Goal: Download file/media

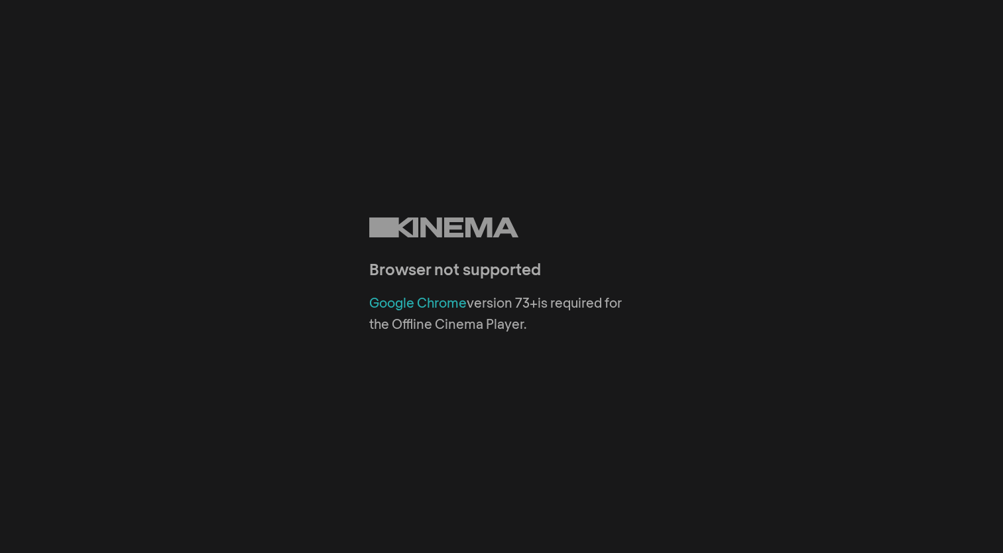
click at [433, 303] on link "Google Chrome" at bounding box center [417, 303] width 97 height 13
